Goal: Task Accomplishment & Management: Manage account settings

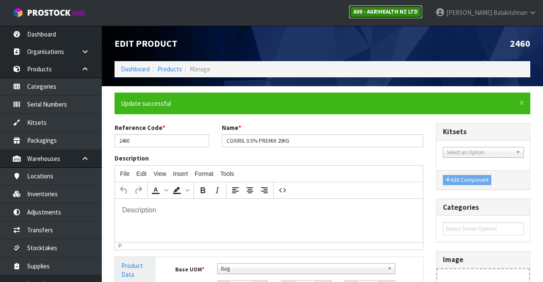
click at [422, 16] on link "A00 - AGRIHEALTH NZ LTD" at bounding box center [386, 12] width 74 height 14
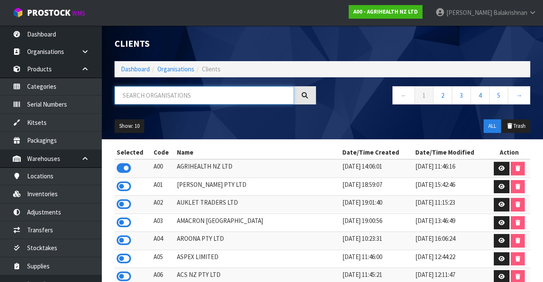
click at [139, 96] on input "text" at bounding box center [204, 95] width 179 height 18
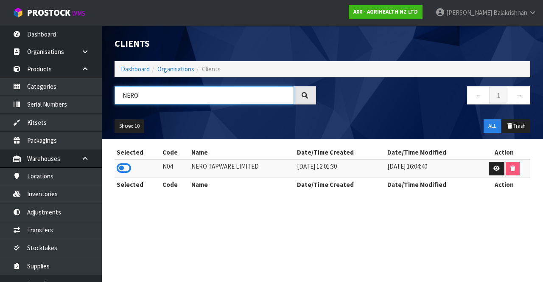
type input "NERO"
click at [117, 165] on icon at bounding box center [124, 168] width 14 height 13
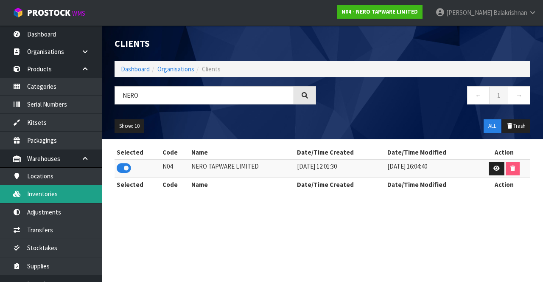
click at [34, 191] on link "Inventories" at bounding box center [51, 193] width 102 height 17
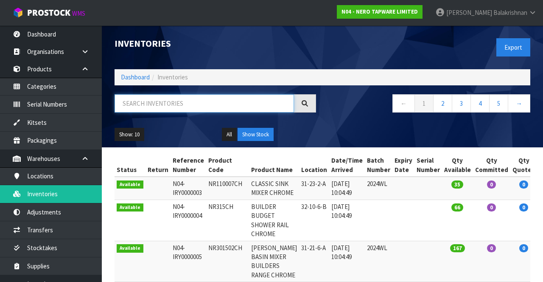
click at [168, 99] on input "text" at bounding box center [204, 103] width 179 height 18
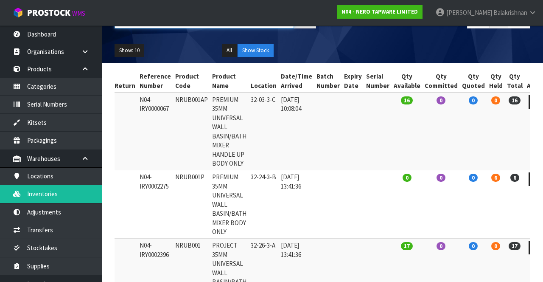
scroll to position [86, 0]
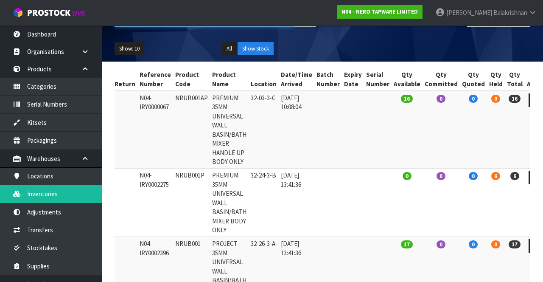
type input "NRUB001"
click at [533, 177] on icon at bounding box center [536, 177] width 6 height 6
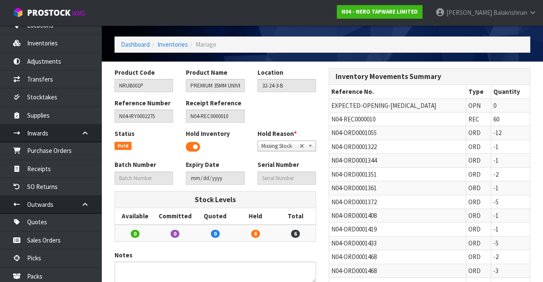
scroll to position [148, 0]
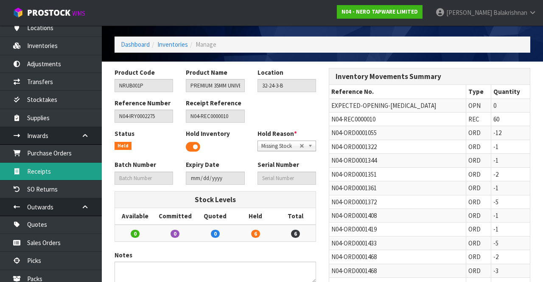
click at [67, 167] on link "Receipts" at bounding box center [51, 170] width 102 height 17
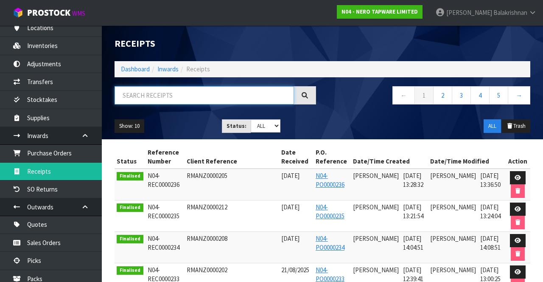
click at [171, 97] on input "text" at bounding box center [204, 95] width 179 height 18
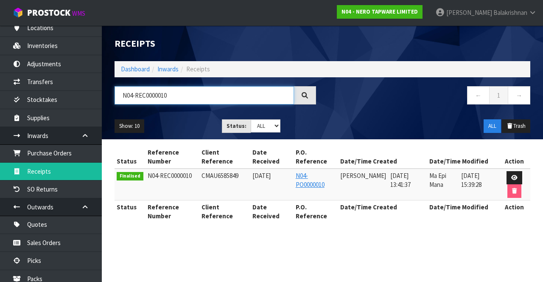
type input "N04-REC0000010"
click at [513, 175] on icon at bounding box center [514, 178] width 6 height 6
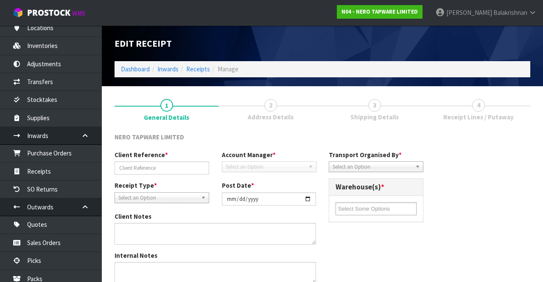
type input "CMAU6585849"
type input "[DATE]"
type textarea "VARIANCES BELOW NR251909AGR, EXPECTED QTY: 6, RECEIVED QTY: 4, VARIANCE: -2 NR2…"
type input "[PERSON_NAME]"
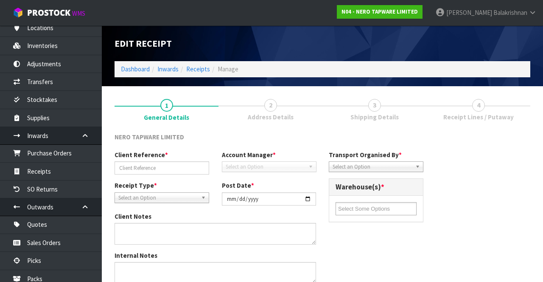
type input "[DATE]"
type input "01"
type input "41"
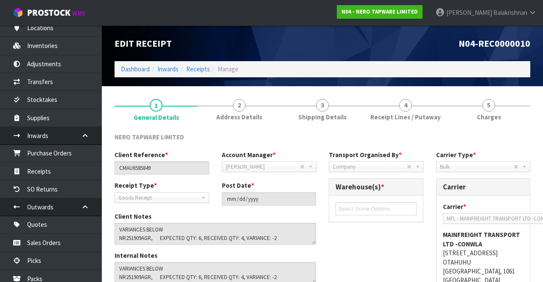
click at [483, 112] on span "Charges" at bounding box center [489, 116] width 24 height 9
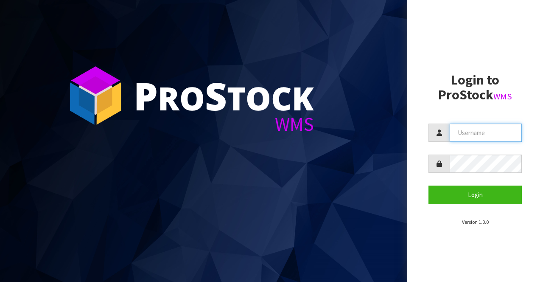
click at [491, 130] on input "text" at bounding box center [486, 132] width 72 height 18
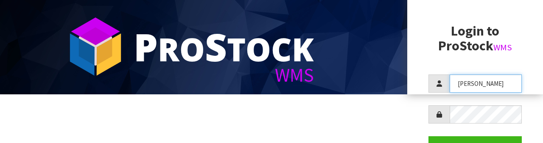
scroll to position [53, 0]
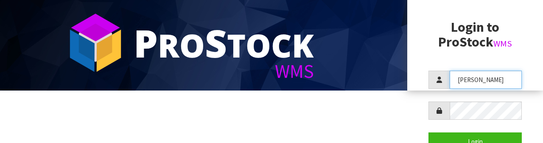
type input "[PERSON_NAME]"
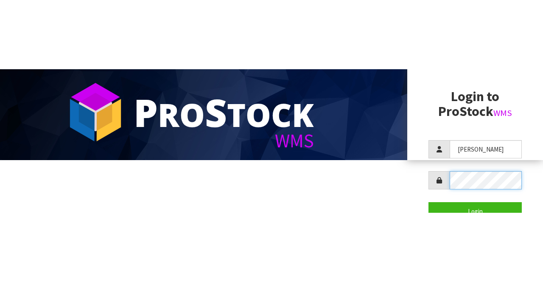
scroll to position [0, 0]
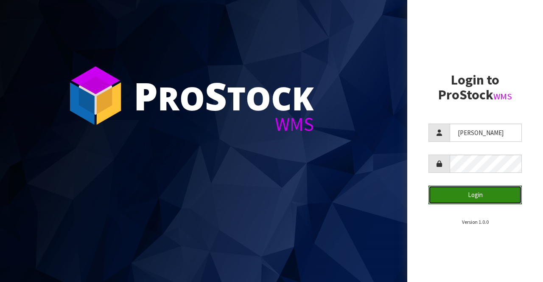
click at [483, 194] on button "Login" at bounding box center [474, 194] width 93 height 18
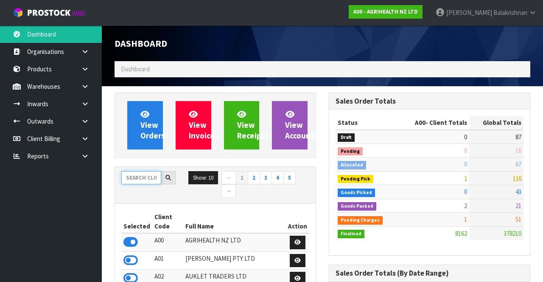
click at [143, 171] on input "text" at bounding box center [141, 177] width 40 height 13
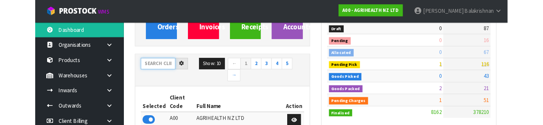
scroll to position [99, 0]
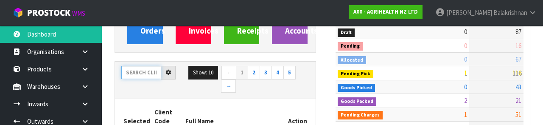
click at [145, 71] on input "text" at bounding box center [141, 72] width 40 height 13
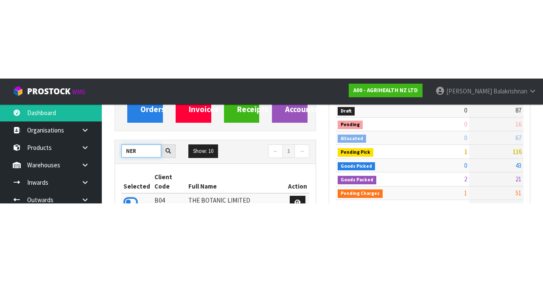
scroll to position [105, 0]
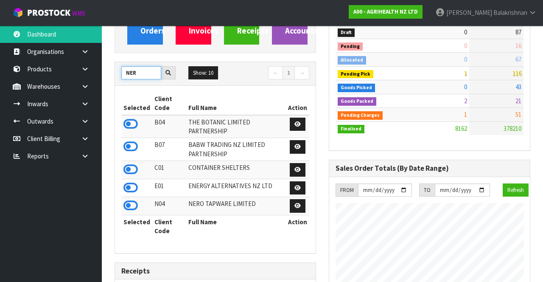
type input "NER"
click at [135, 199] on icon at bounding box center [130, 205] width 14 height 13
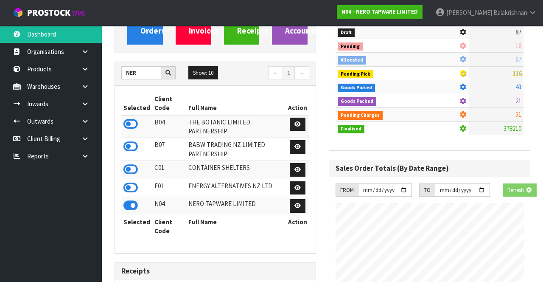
scroll to position [793, 214]
click at [83, 87] on icon at bounding box center [85, 86] width 8 height 6
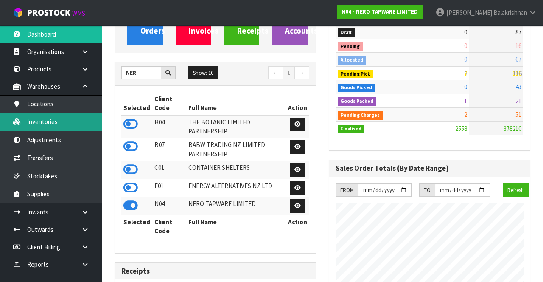
click at [58, 122] on link "Inventories" at bounding box center [51, 121] width 102 height 17
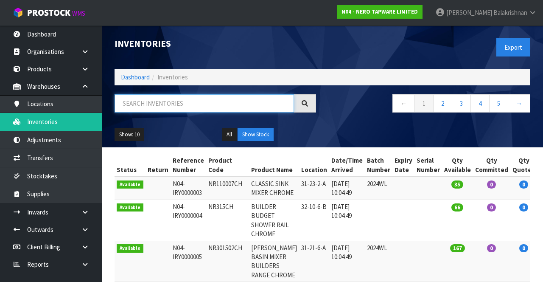
click at [158, 105] on input "text" at bounding box center [204, 103] width 179 height 18
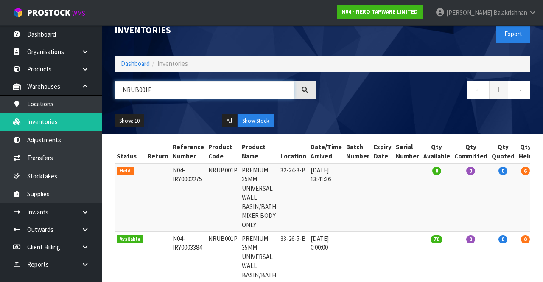
scroll to position [0, 30]
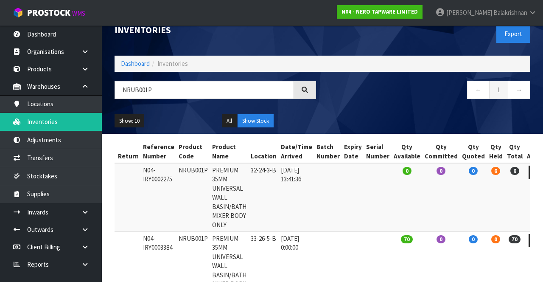
click at [83, 212] on icon at bounding box center [85, 212] width 8 height 6
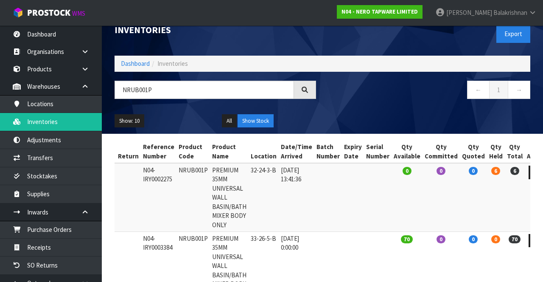
click at [92, 216] on link at bounding box center [88, 211] width 27 height 17
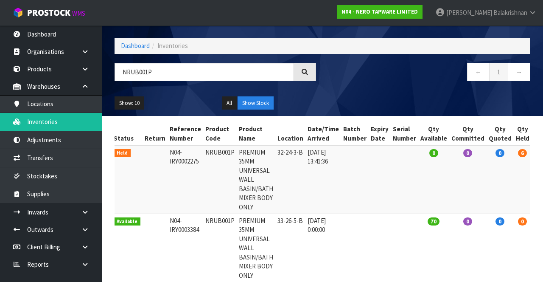
scroll to position [0, 0]
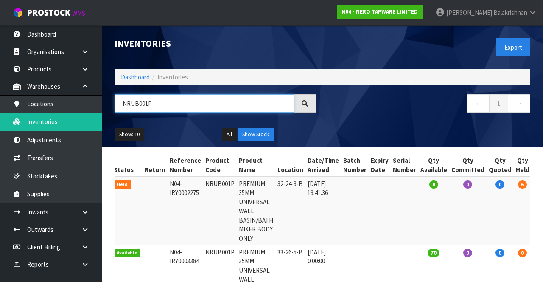
click at [164, 94] on input "NRUB001P" at bounding box center [204, 103] width 179 height 18
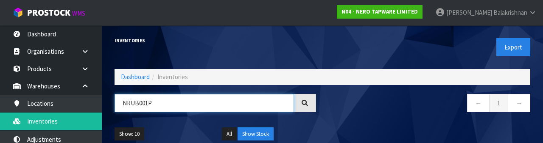
click at [145, 103] on input "NRUB001P" at bounding box center [204, 103] width 179 height 18
click at [145, 104] on input "NRUB001P" at bounding box center [204, 103] width 179 height 18
click at [147, 103] on input "NRUB001P" at bounding box center [204, 103] width 179 height 18
type input "NRUB001AP"
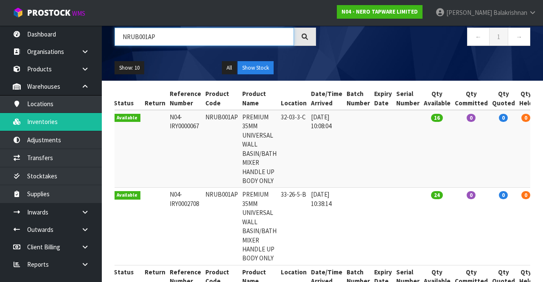
scroll to position [87, 0]
